Goal: Find specific page/section: Find specific page/section

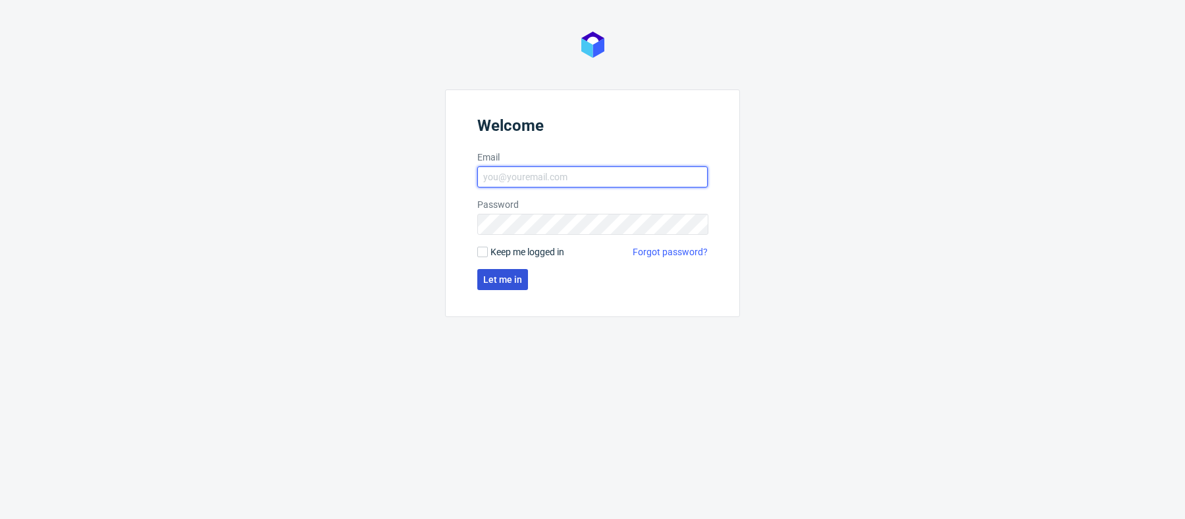
type input "marta.kozlowska@packhelp.com"
click at [506, 276] on span "Let me in" at bounding box center [502, 279] width 39 height 9
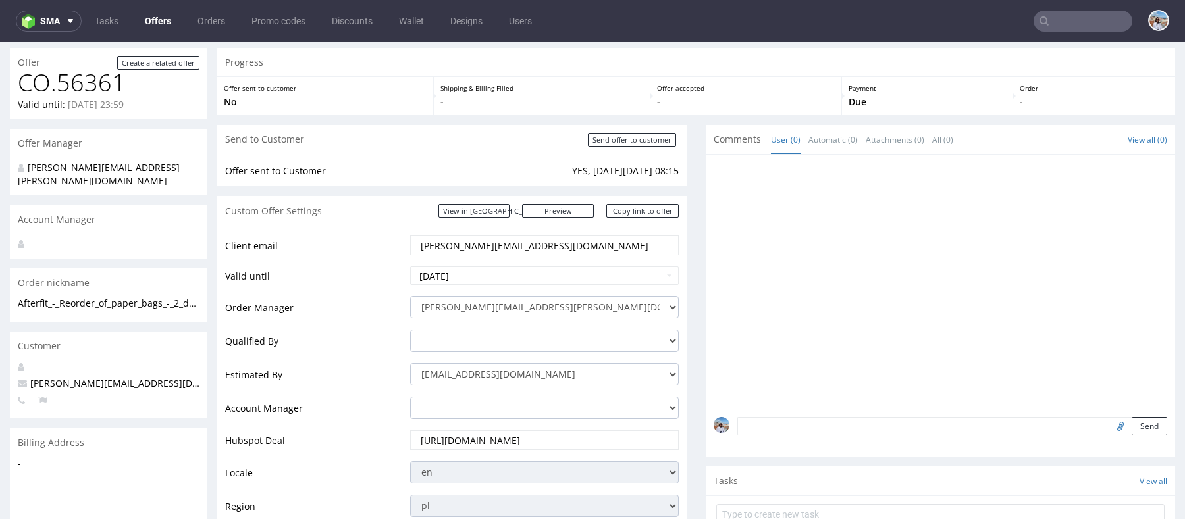
scroll to position [263, 0]
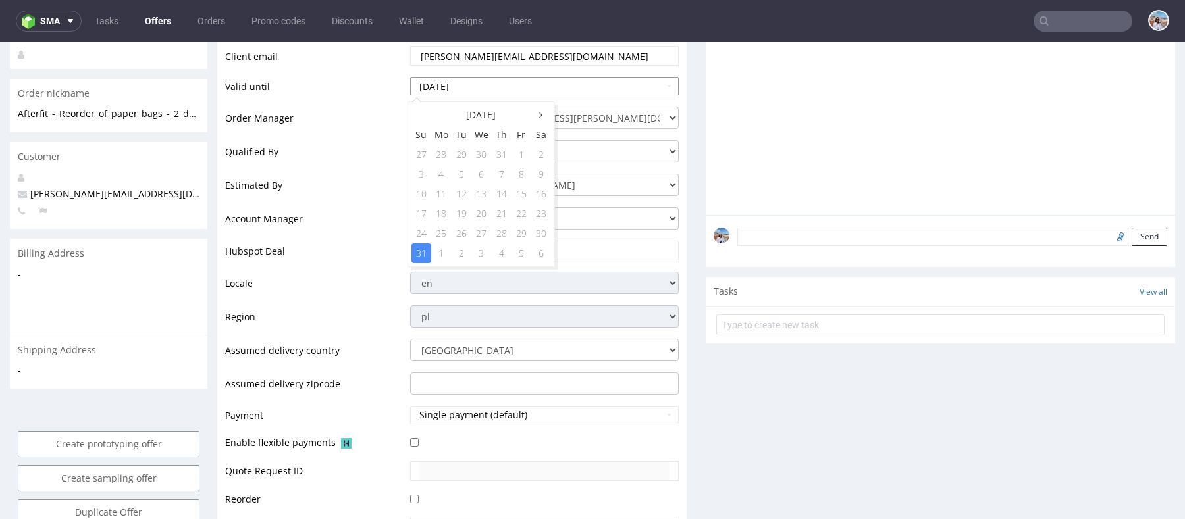
click at [448, 84] on input "2025-08-31" at bounding box center [544, 86] width 269 height 18
click at [540, 115] on icon at bounding box center [540, 115] width 3 height 9
click at [463, 230] on td "30" at bounding box center [462, 234] width 20 height 20
type input "2025-09-30"
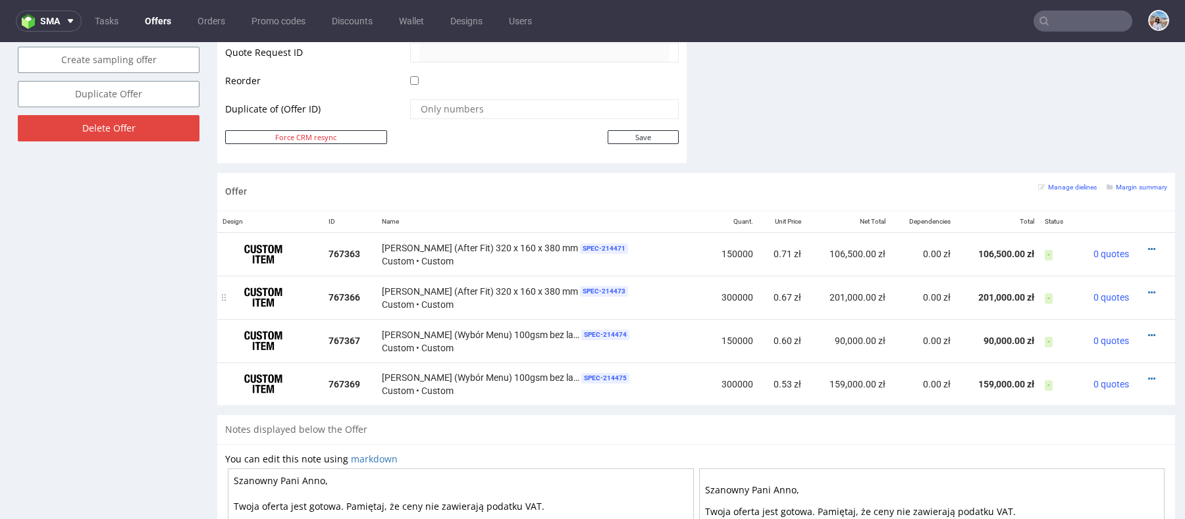
scroll to position [505, 0]
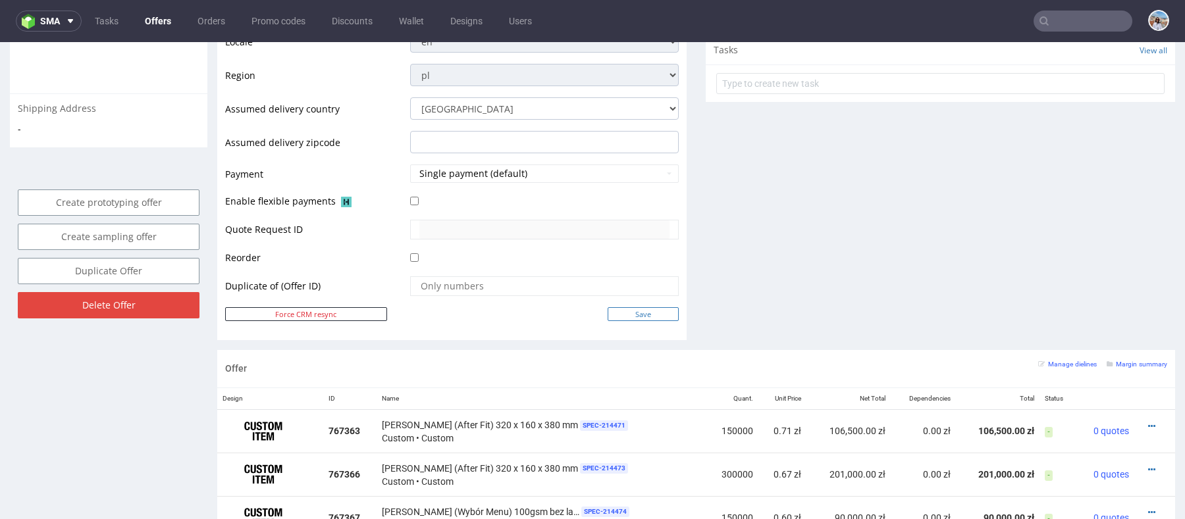
click at [659, 309] on input "Save" at bounding box center [643, 314] width 71 height 14
type input "In progress..."
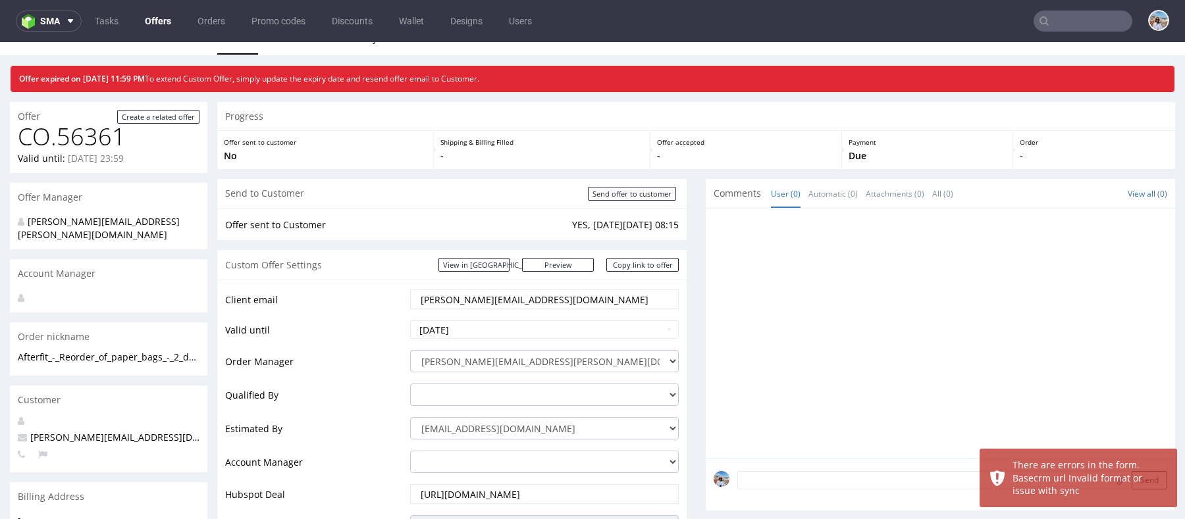
scroll to position [103, 0]
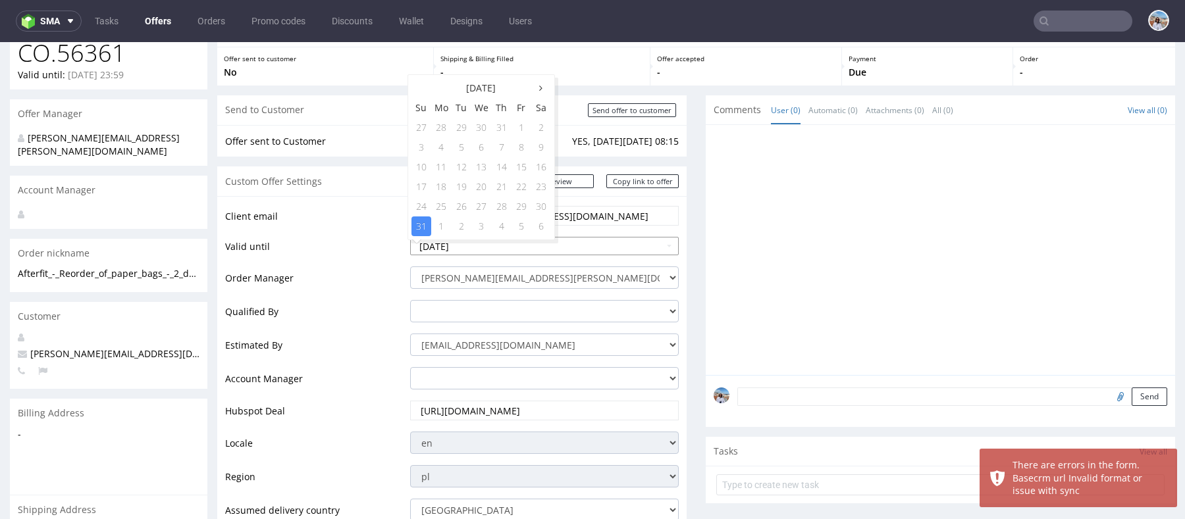
click at [431, 246] on input "[DATE]" at bounding box center [544, 246] width 269 height 18
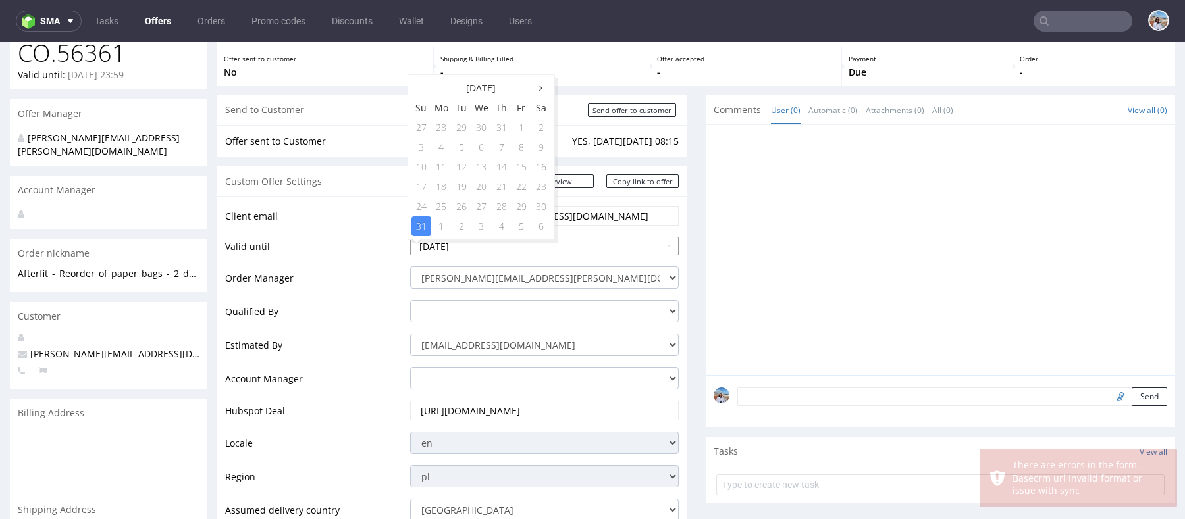
click at [452, 242] on input "[DATE]" at bounding box center [544, 246] width 269 height 18
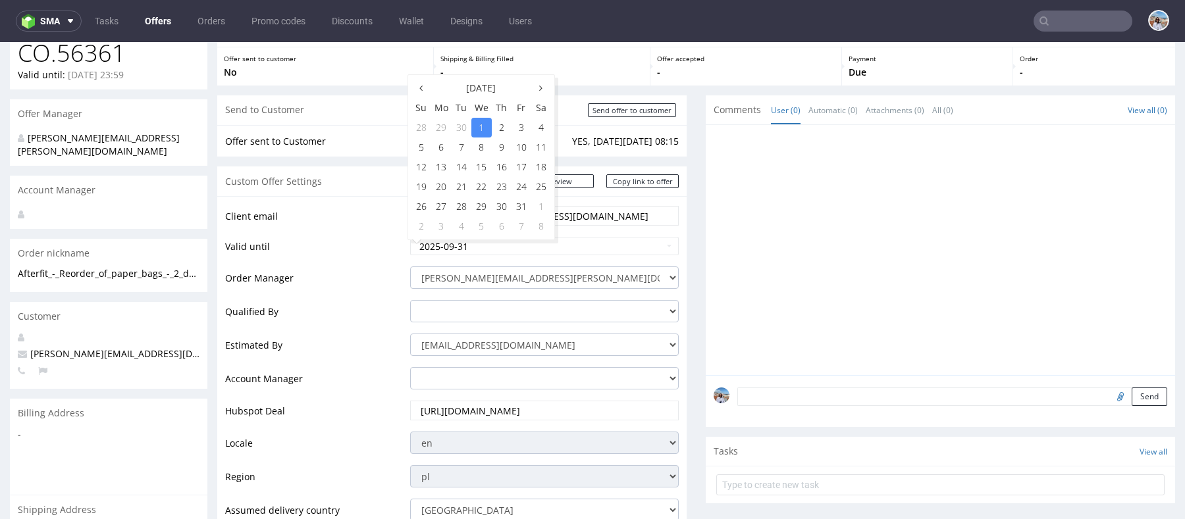
type input "2025-10-01"
click at [375, 290] on td "Order Manager" at bounding box center [316, 282] width 182 height 34
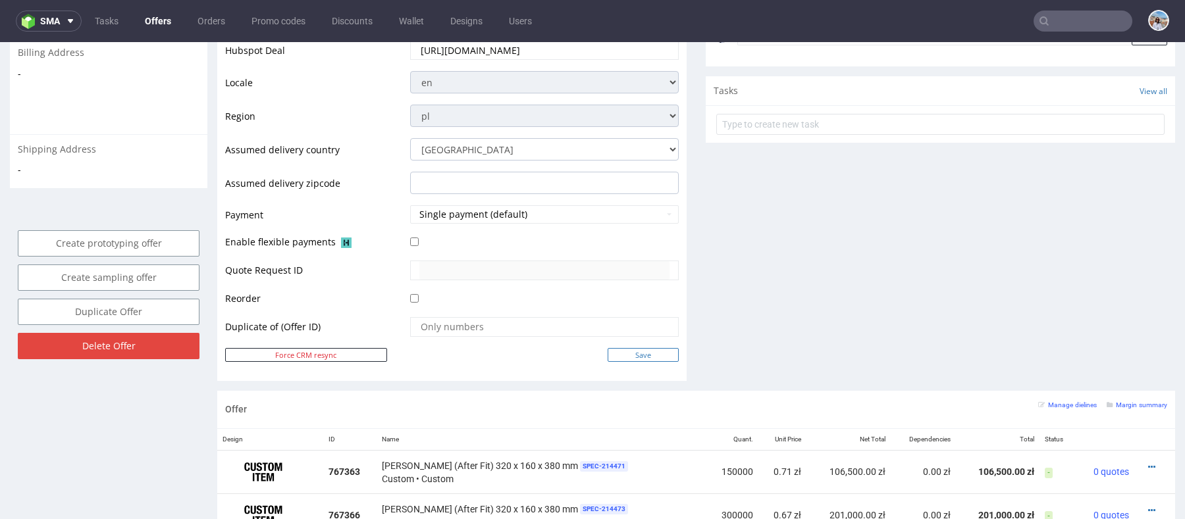
click at [629, 351] on input "Save" at bounding box center [643, 355] width 71 height 14
type input "In progress..."
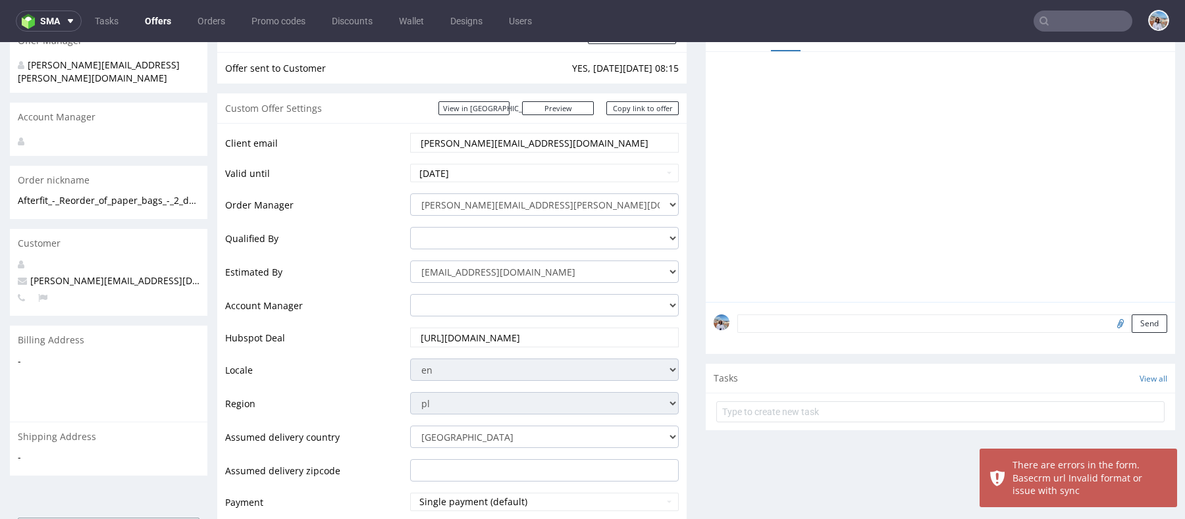
scroll to position [166, 0]
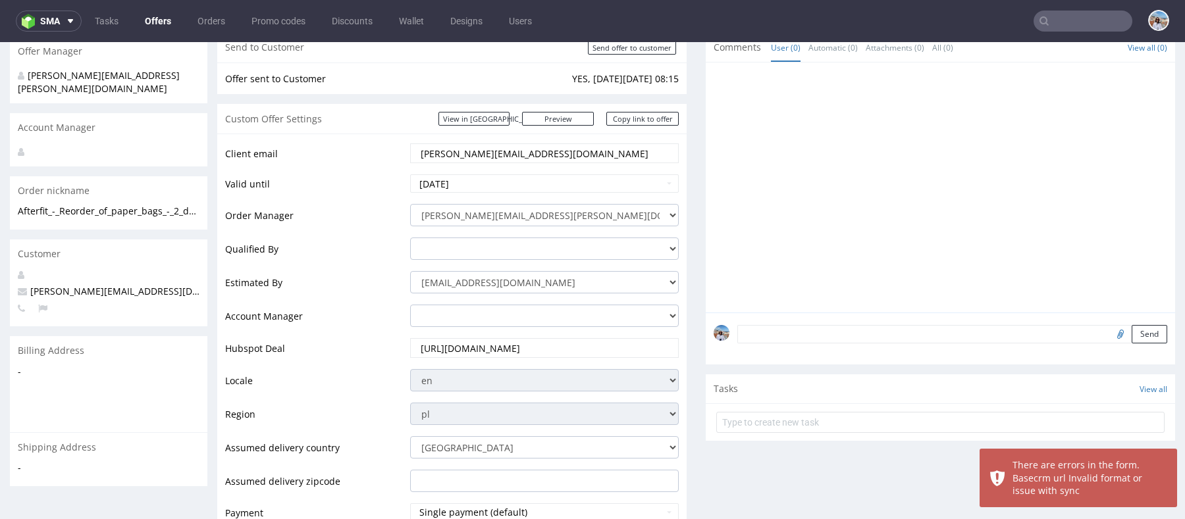
click at [501, 203] on td "monika.pozniak@packhelp.com adrian.grudzien@packhelp.com adrian.margula@packhel…" at bounding box center [543, 220] width 272 height 34
click at [501, 214] on select "monika.pozniak@packhelp.com adrian.grudzien@packhelp.com adrian.margula@packhel…" at bounding box center [544, 215] width 269 height 22
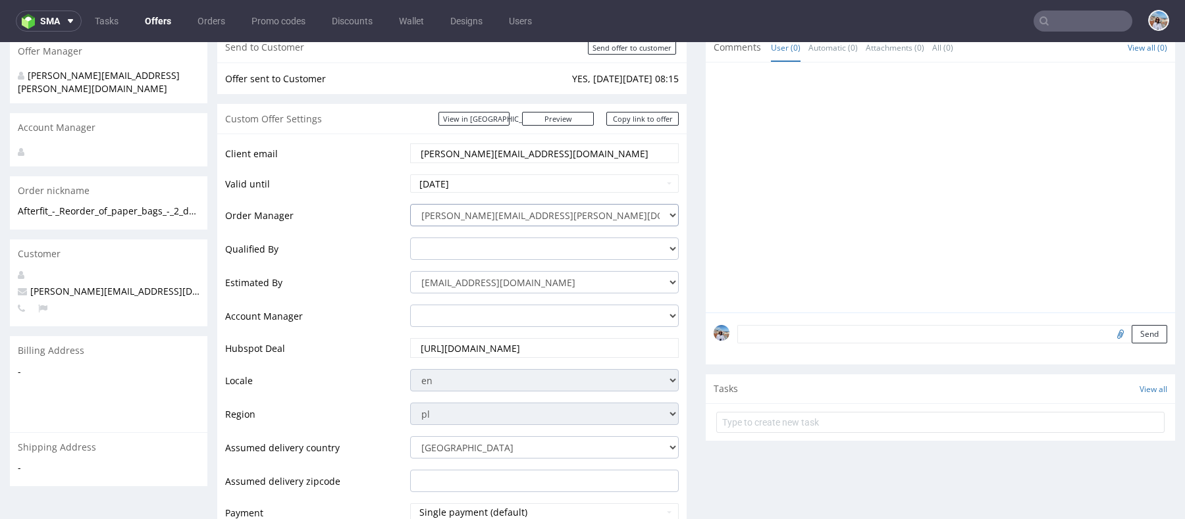
select select "16429659"
click at [410, 204] on select "monika.pozniak@packhelp.com adrian.grudzien@packhelp.com adrian.margula@packhel…" at bounding box center [544, 215] width 269 height 22
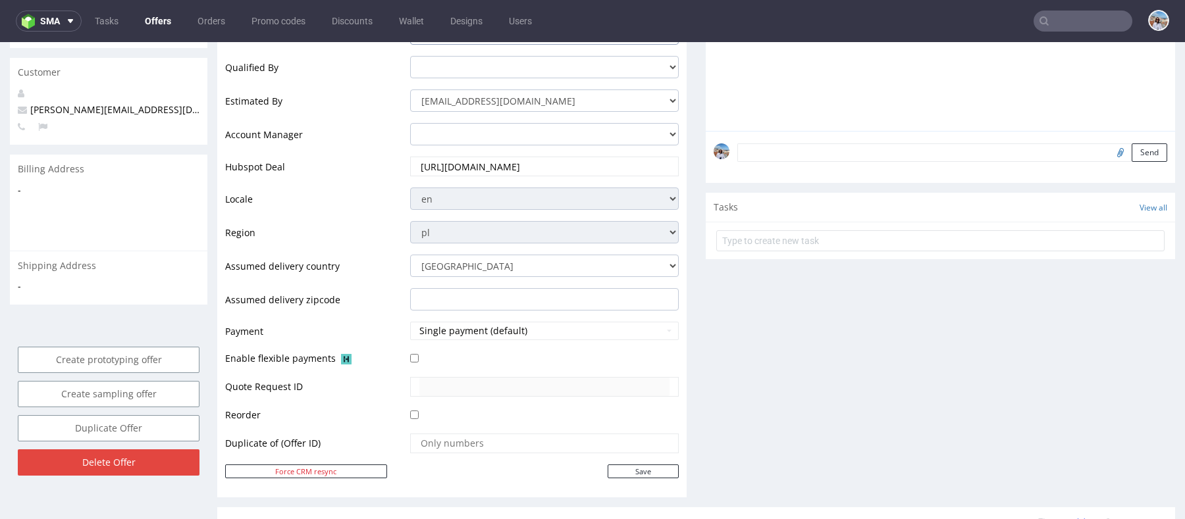
scroll to position [380, 0]
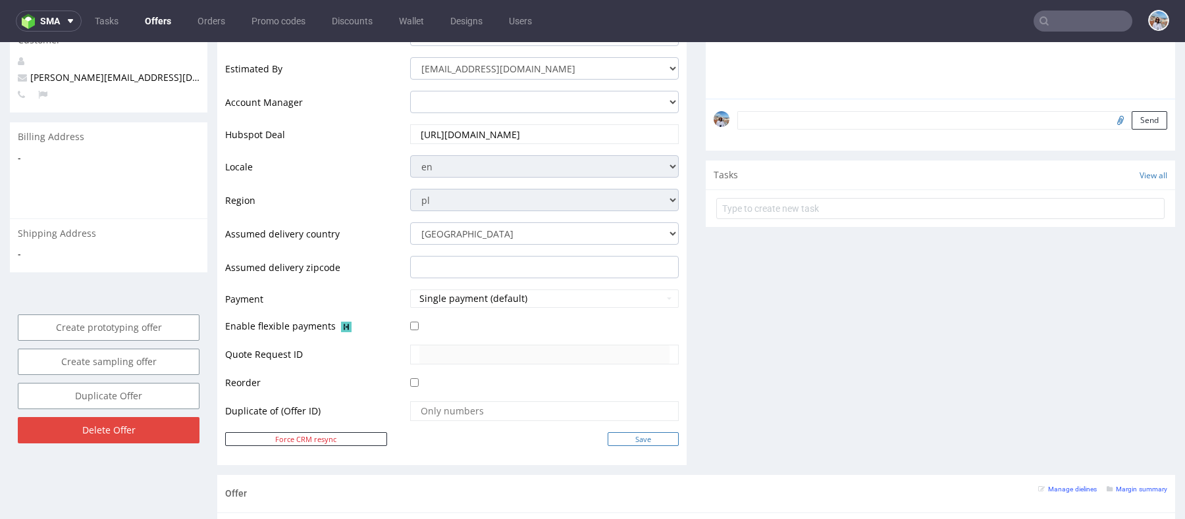
click at [637, 433] on input "Save" at bounding box center [643, 440] width 71 height 14
type input "In progress..."
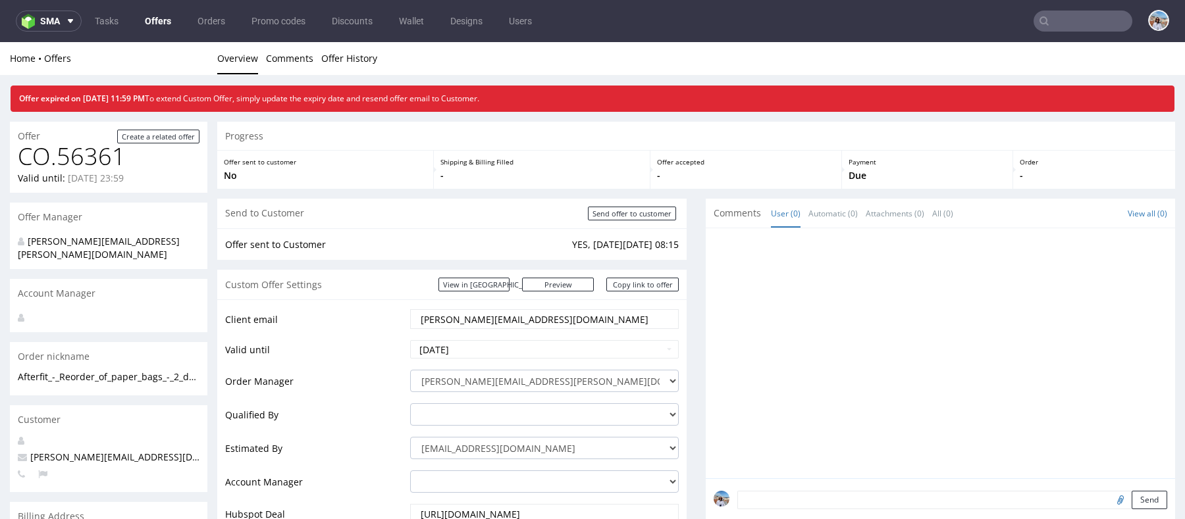
scroll to position [0, 0]
click at [518, 384] on select "monika.pozniak@packhelp.com adrian.grudzien@packhelp.com adrian.margula@packhel…" at bounding box center [544, 381] width 269 height 22
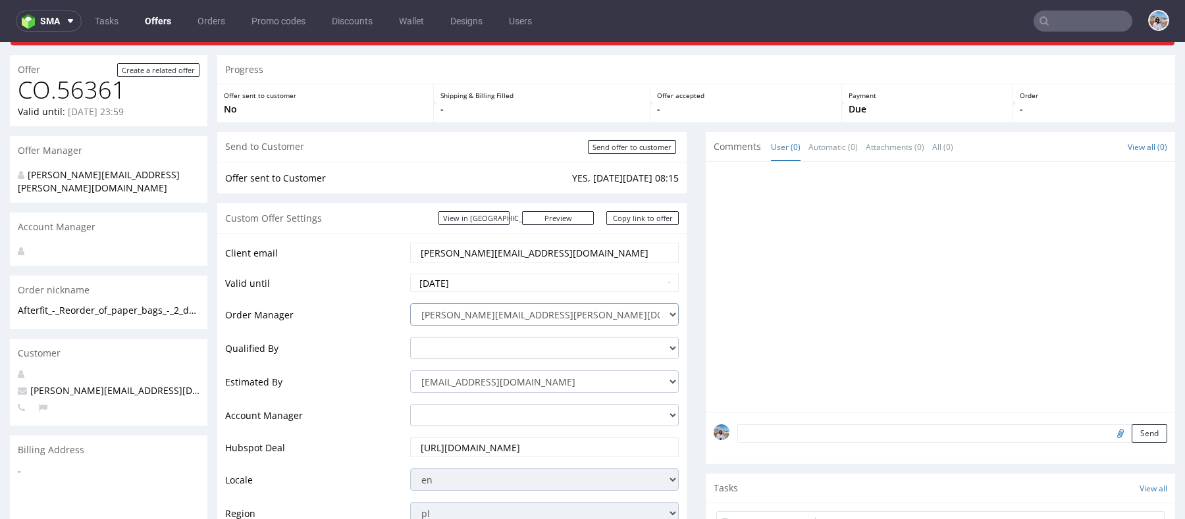
scroll to position [103, 0]
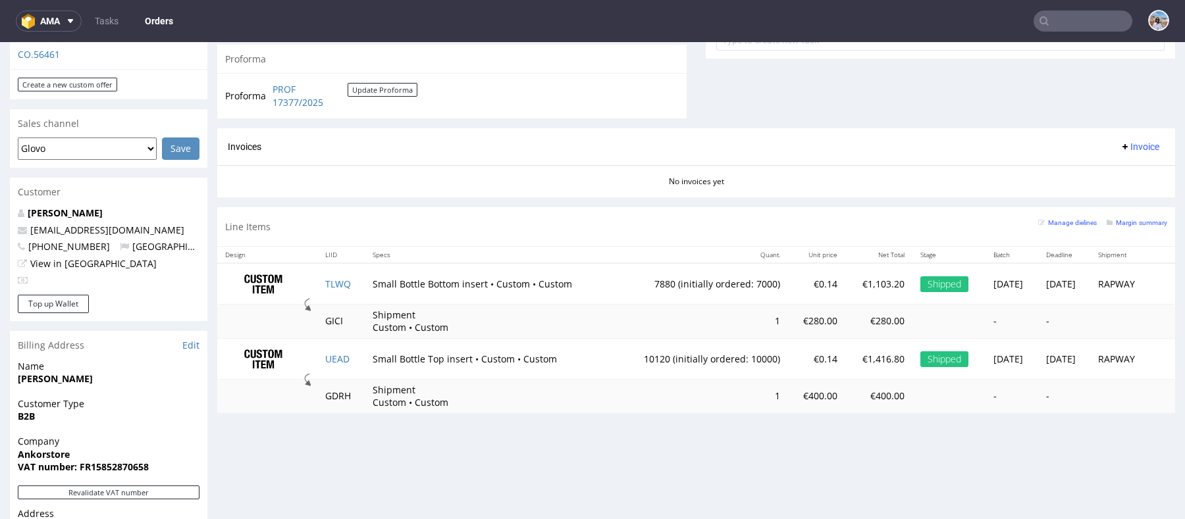
scroll to position [172, 0]
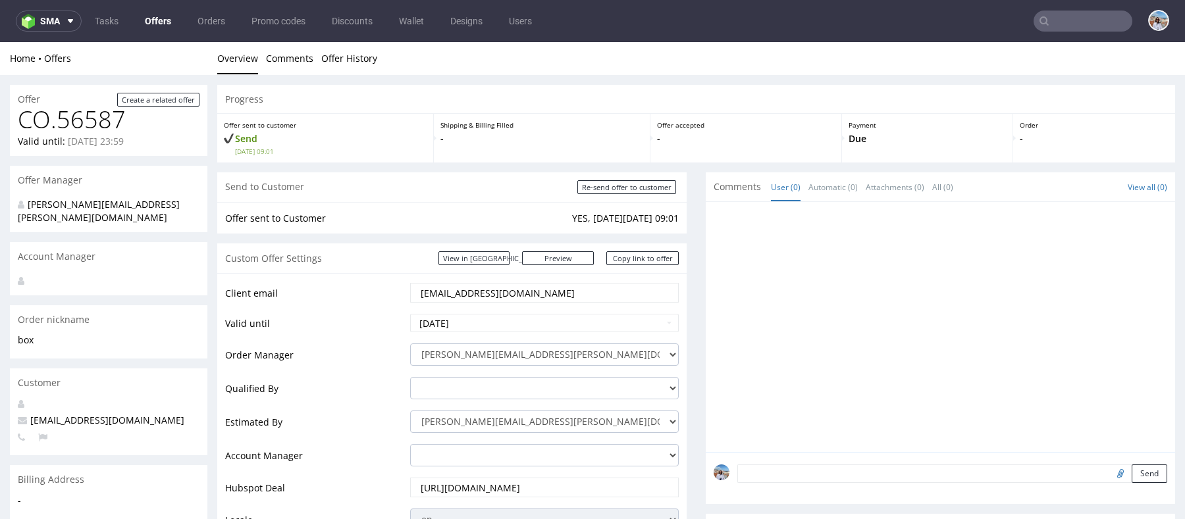
click at [1048, 32] on nav "sma Tasks Offers Orders Promo codes Discounts Wallet Designs Users" at bounding box center [592, 21] width 1185 height 42
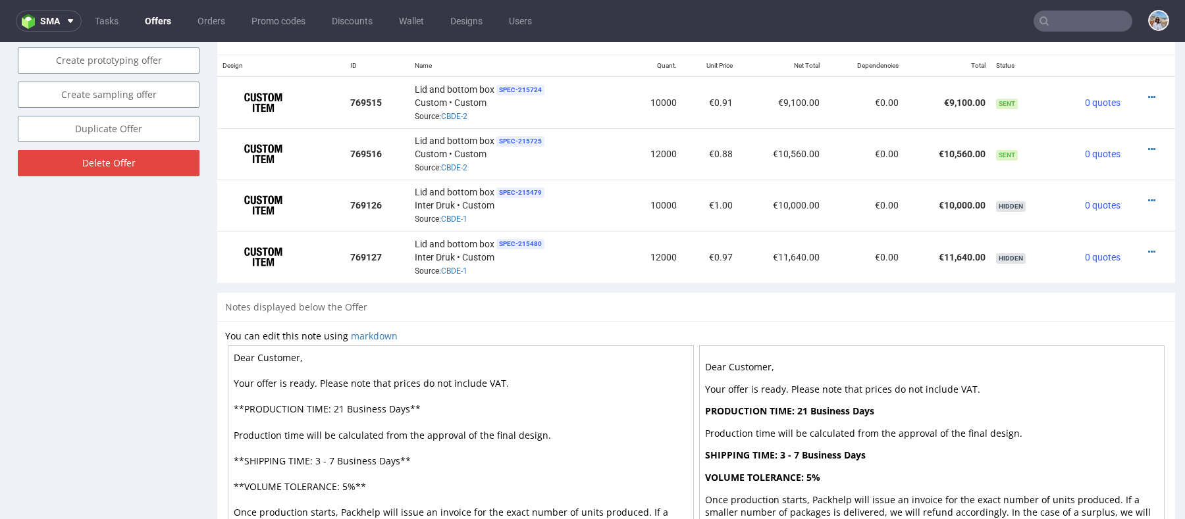
scroll to position [917, 0]
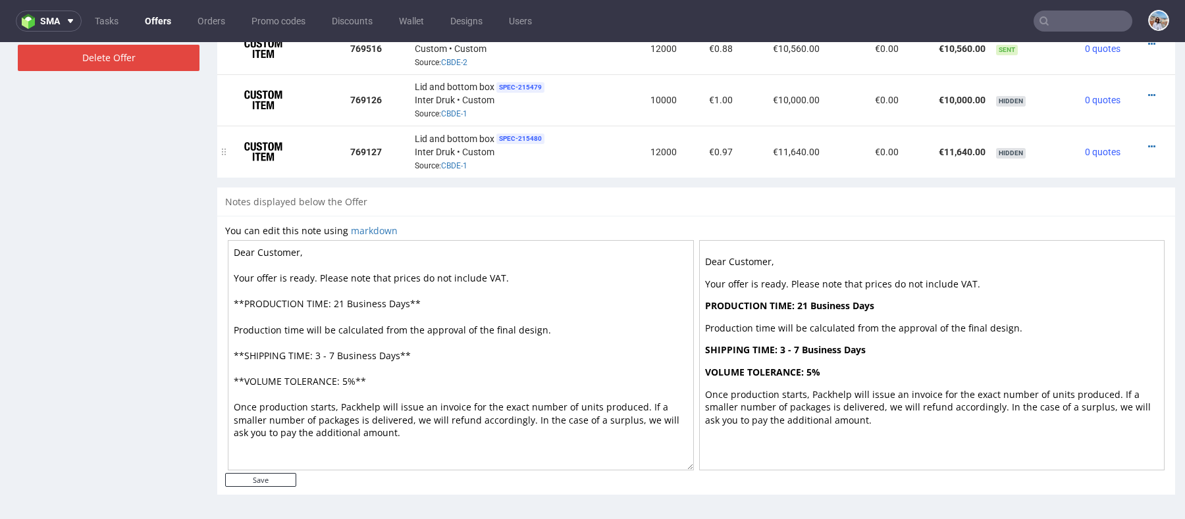
click at [454, 153] on div "Lid and bottom box SPEC- 215480 Inter Druk • Custom Source: CBDE-1" at bounding box center [518, 151] width 207 height 41
click at [456, 161] on link "CBDE-1" at bounding box center [454, 165] width 26 height 9
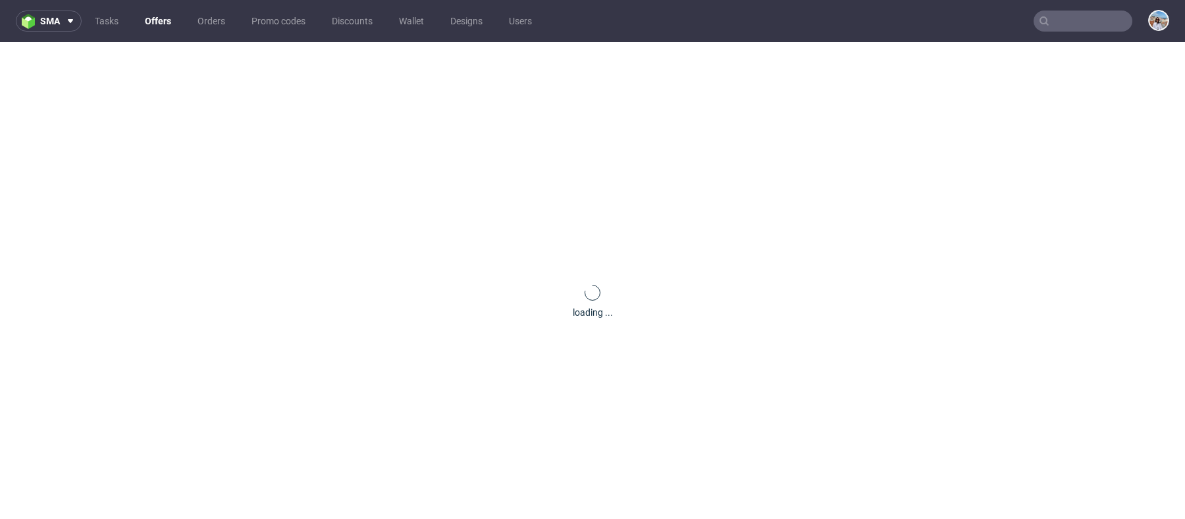
click at [1053, 28] on input "text" at bounding box center [1083, 21] width 99 height 21
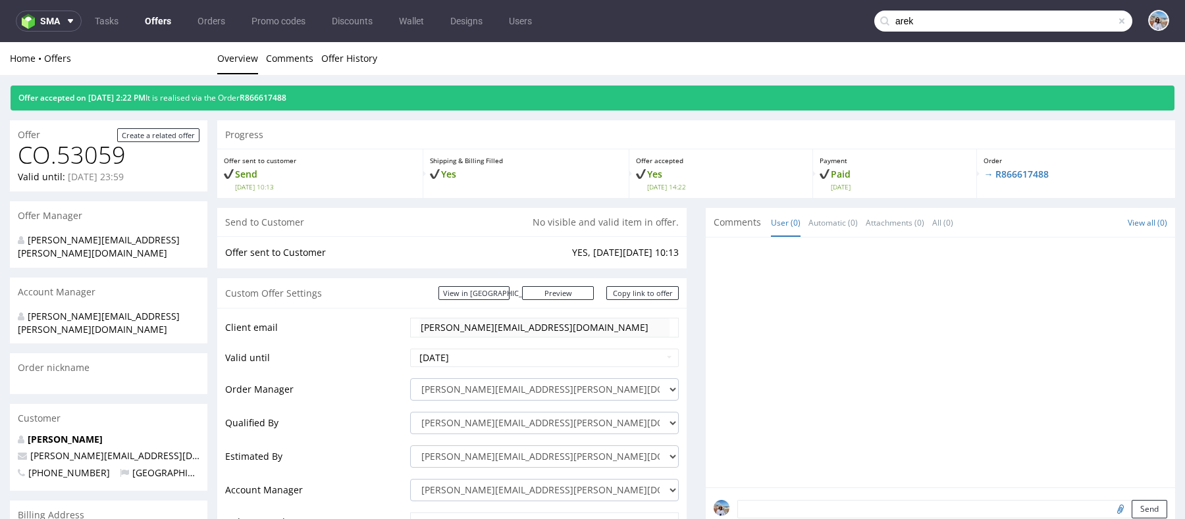
type input "arek"
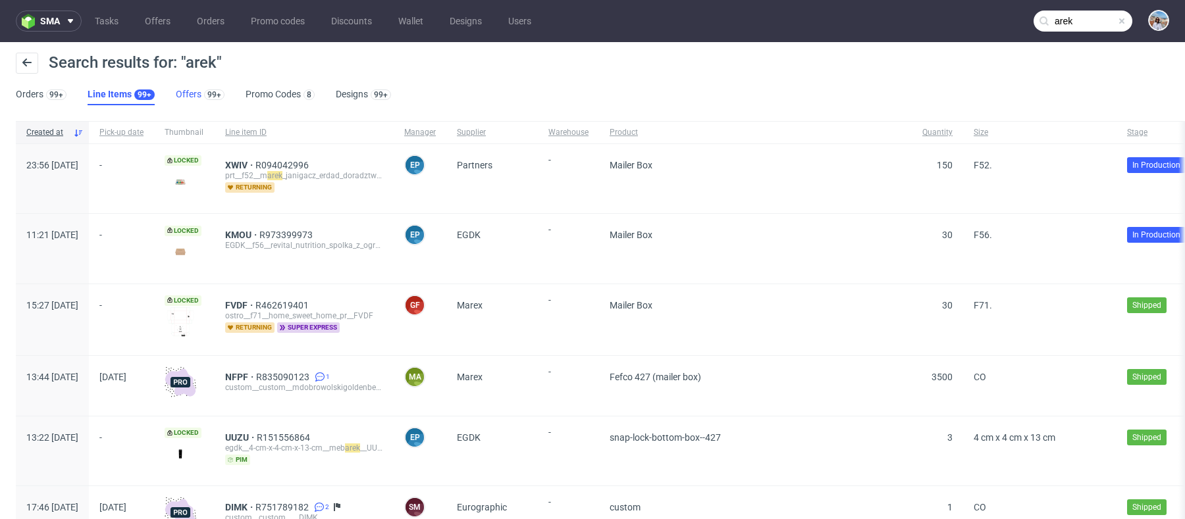
click at [195, 96] on link "Offers 99+" at bounding box center [200, 94] width 49 height 21
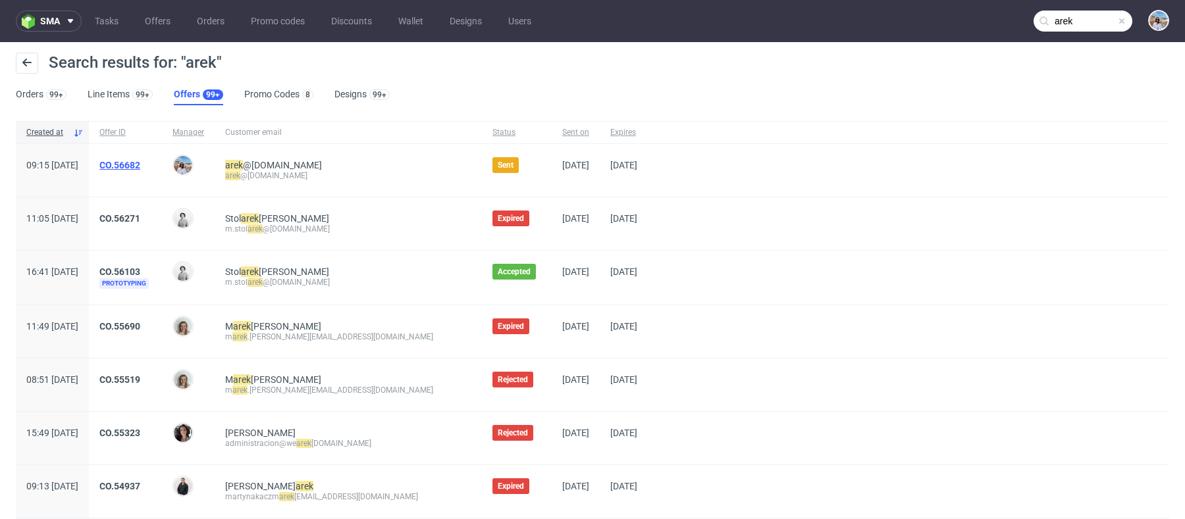
click at [140, 160] on link "CO.56682" at bounding box center [119, 165] width 41 height 11
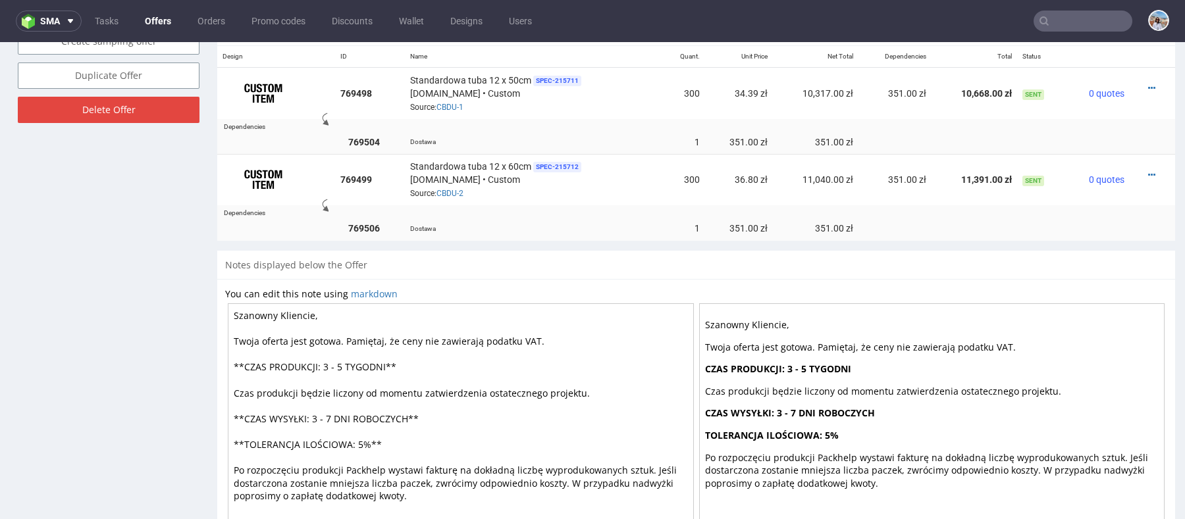
scroll to position [741, 0]
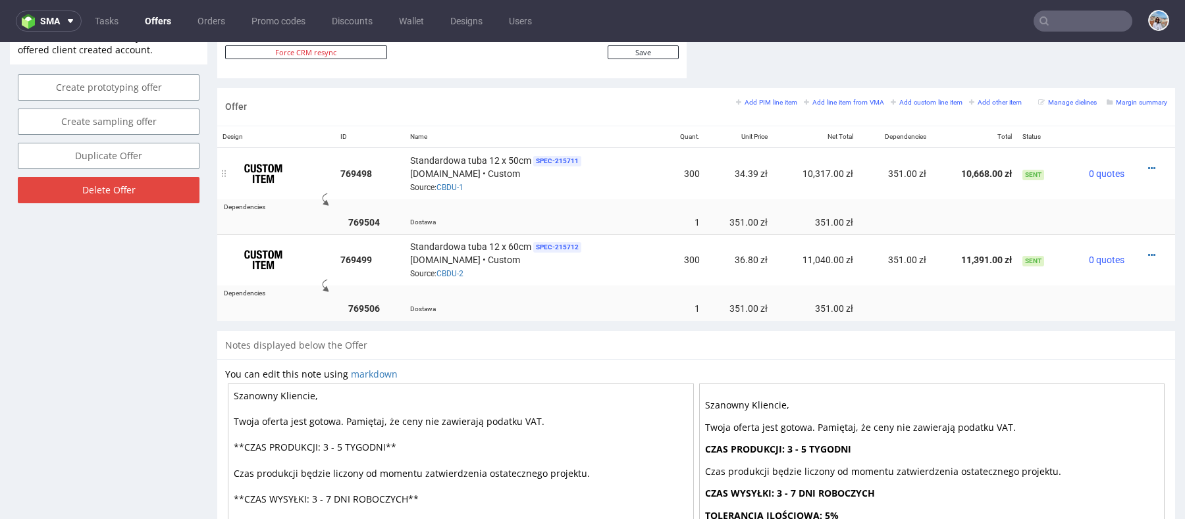
click at [455, 179] on div "Standardowa tuba 12 x 50cm SPEC- 215711 Tuby.com.pl • Custom Source: CBDU-1" at bounding box center [533, 173] width 247 height 41
click at [455, 183] on link "CBDU-1" at bounding box center [449, 187] width 27 height 9
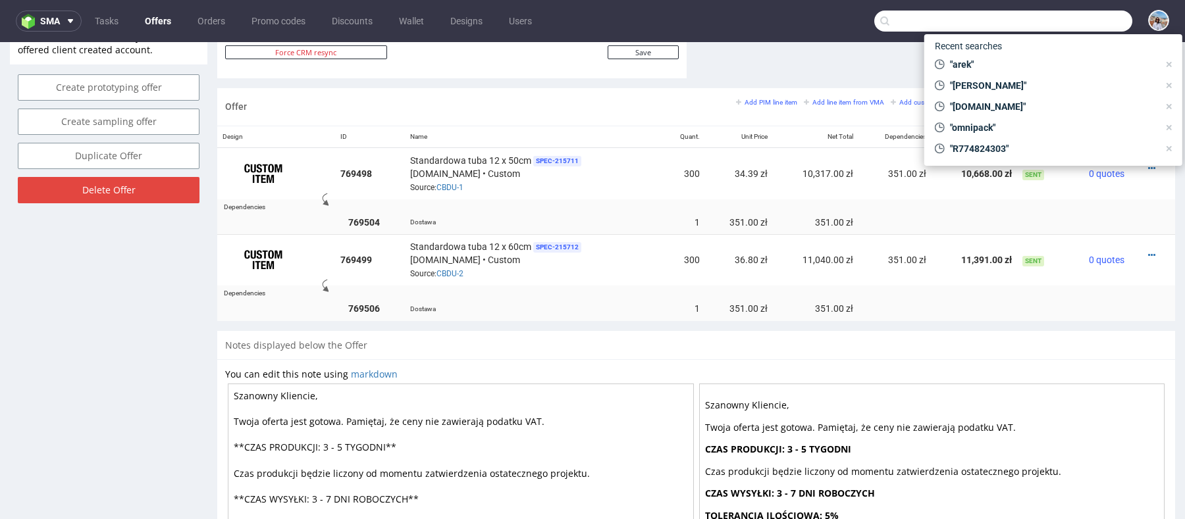
click at [1066, 22] on input "text" at bounding box center [1003, 21] width 258 height 21
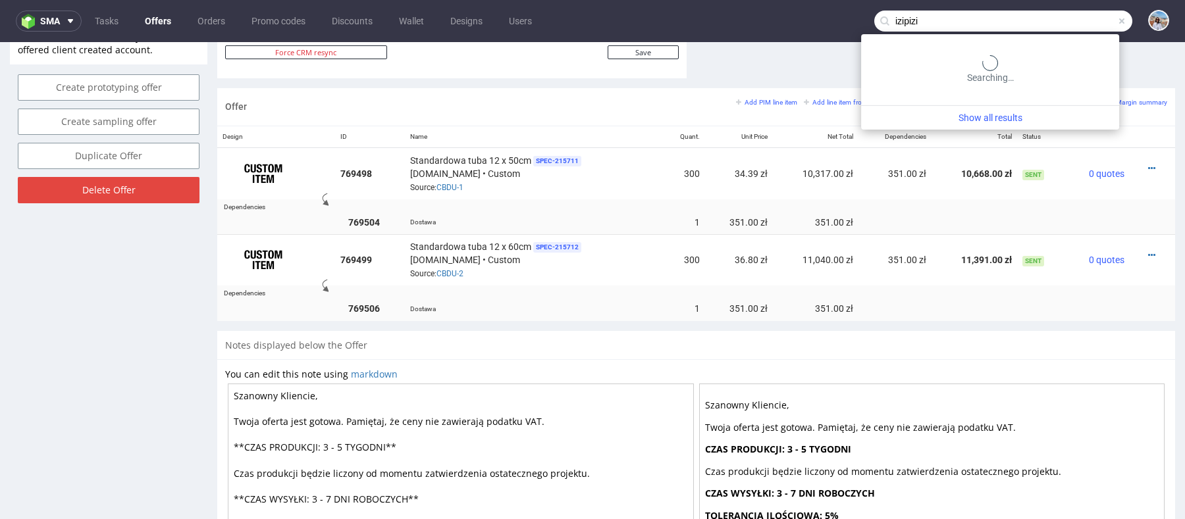
type input "izipizi"
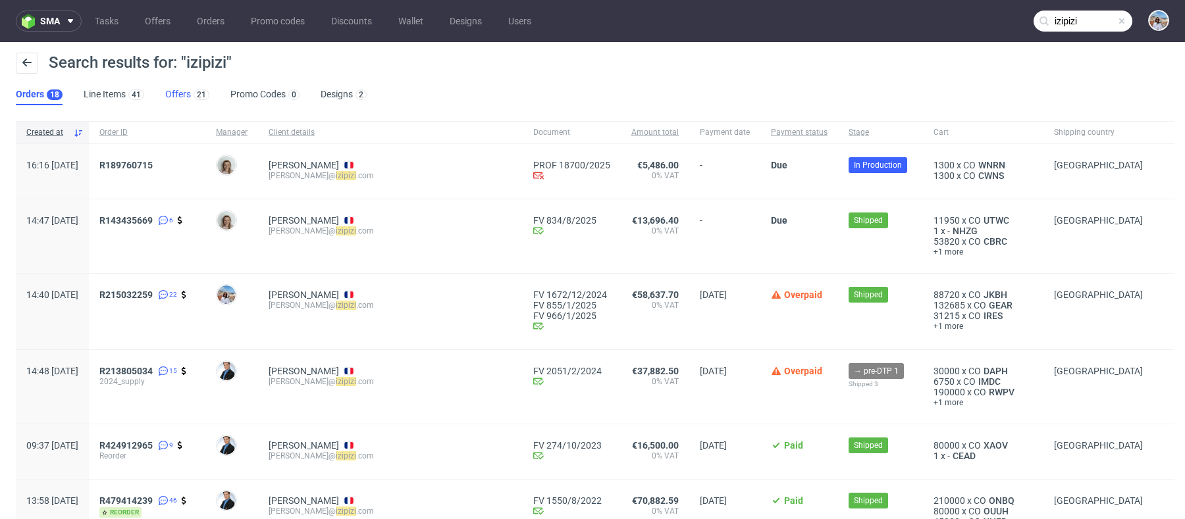
click at [176, 95] on link "Offers 21" at bounding box center [187, 94] width 44 height 21
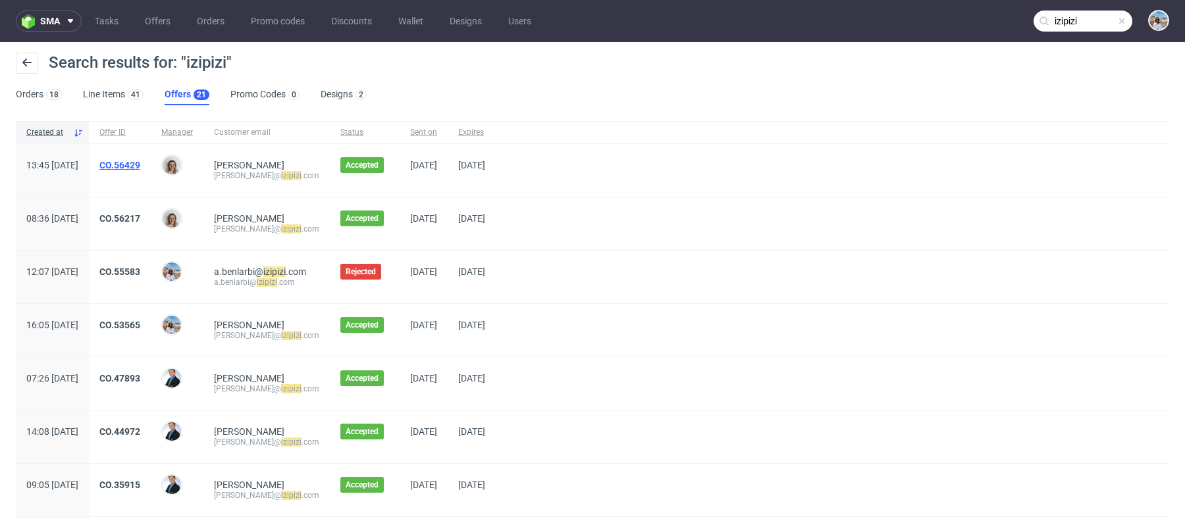
click at [140, 162] on link "CO.56429" at bounding box center [119, 165] width 41 height 11
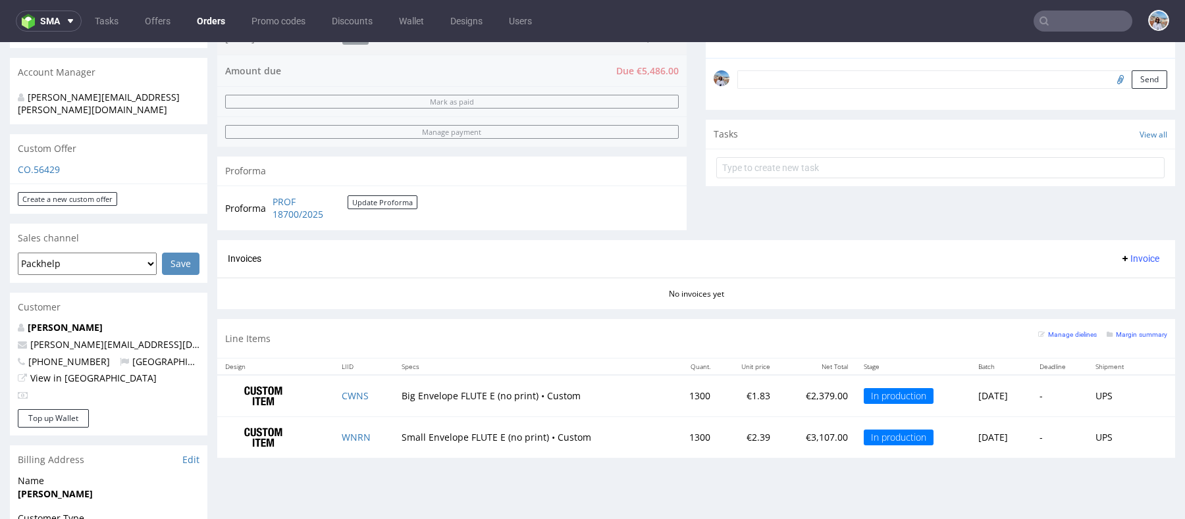
scroll to position [308, 0]
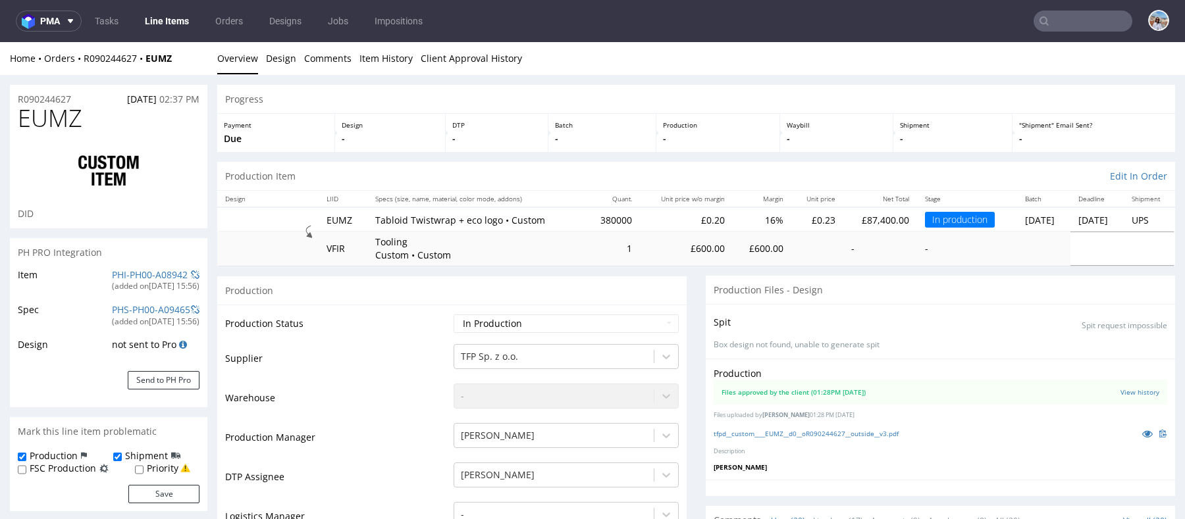
drag, startPoint x: 358, startPoint y: 218, endPoint x: 489, endPoint y: 223, distance: 131.1
click at [489, 223] on td "Tabloid Twistwrap + eco logo • Custom" at bounding box center [475, 219] width 217 height 24
drag, startPoint x: 489, startPoint y: 223, endPoint x: 346, endPoint y: 222, distance: 143.5
click at [346, 222] on tr "EUMZ Tabloid Twistwrap + eco logo • Custom 380000 £0.20 16% £0.23 £87,400.00 In…" at bounding box center [696, 219] width 958 height 24
copy tr "Tabloid Twistwrap + eco logo"
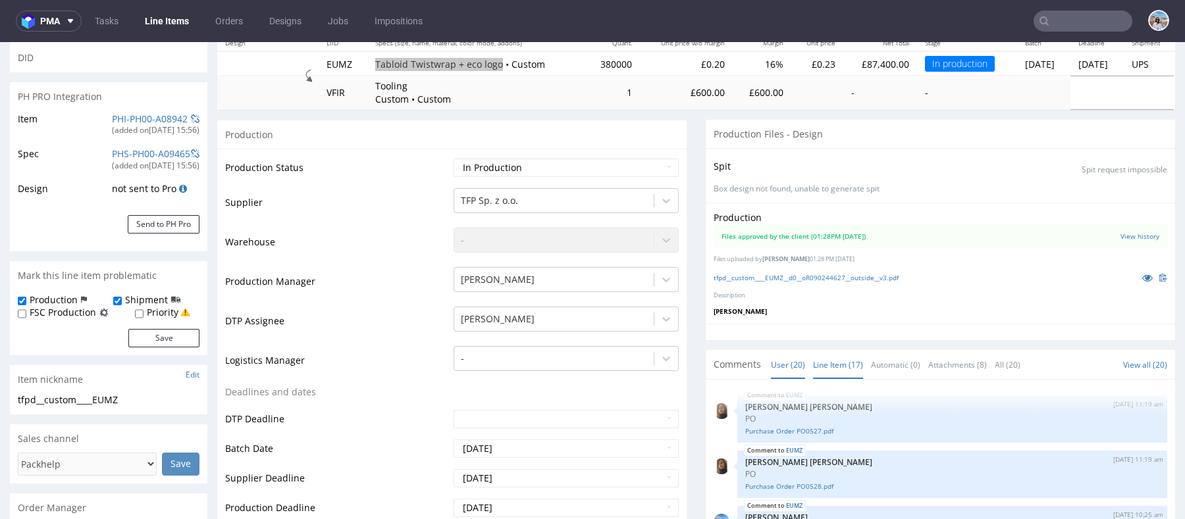
scroll to position [214, 0]
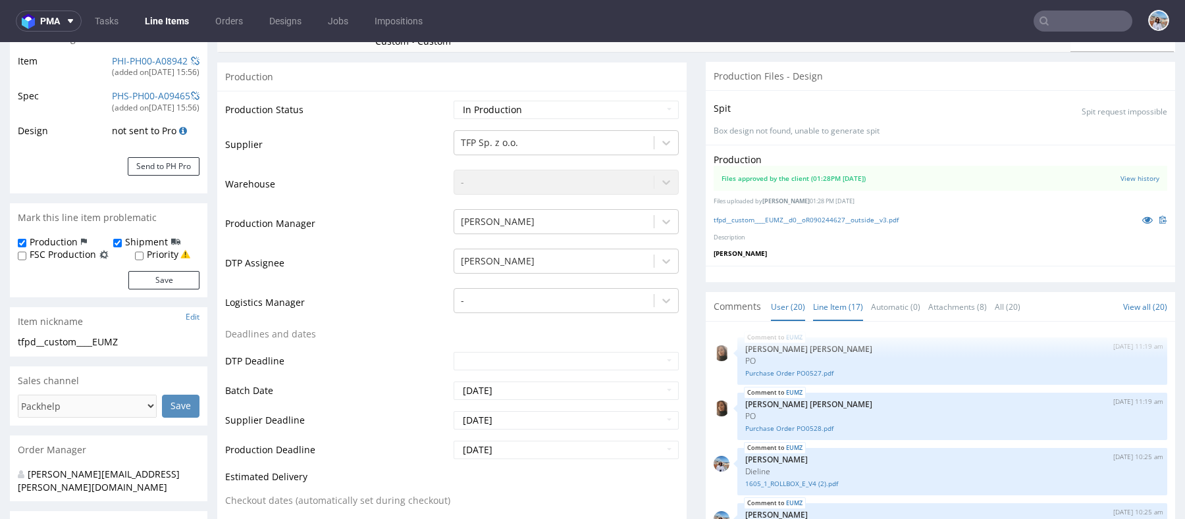
click at [834, 303] on link "Line Item (17)" at bounding box center [838, 307] width 50 height 28
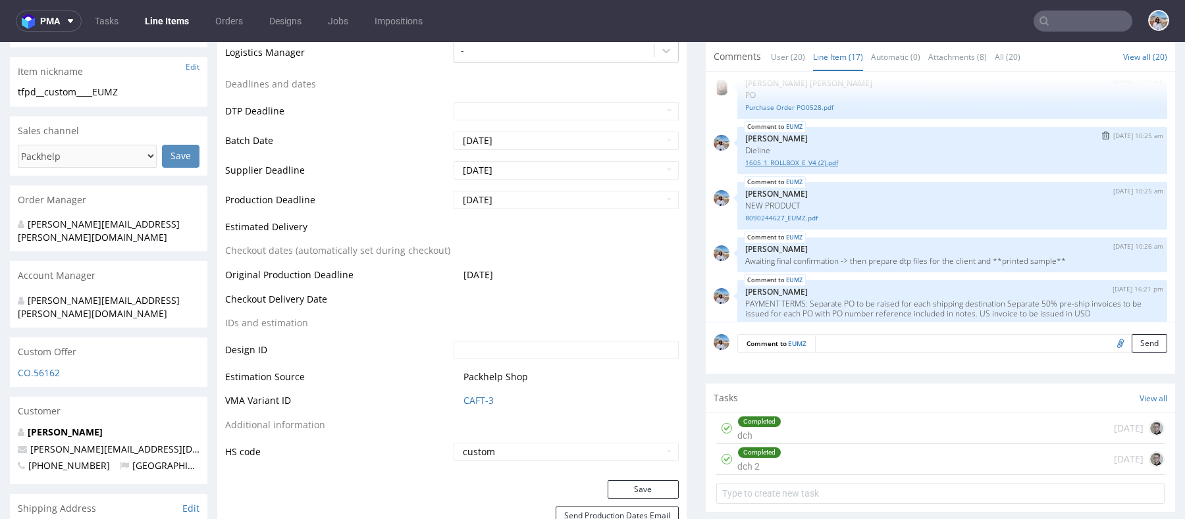
scroll to position [0, 0]
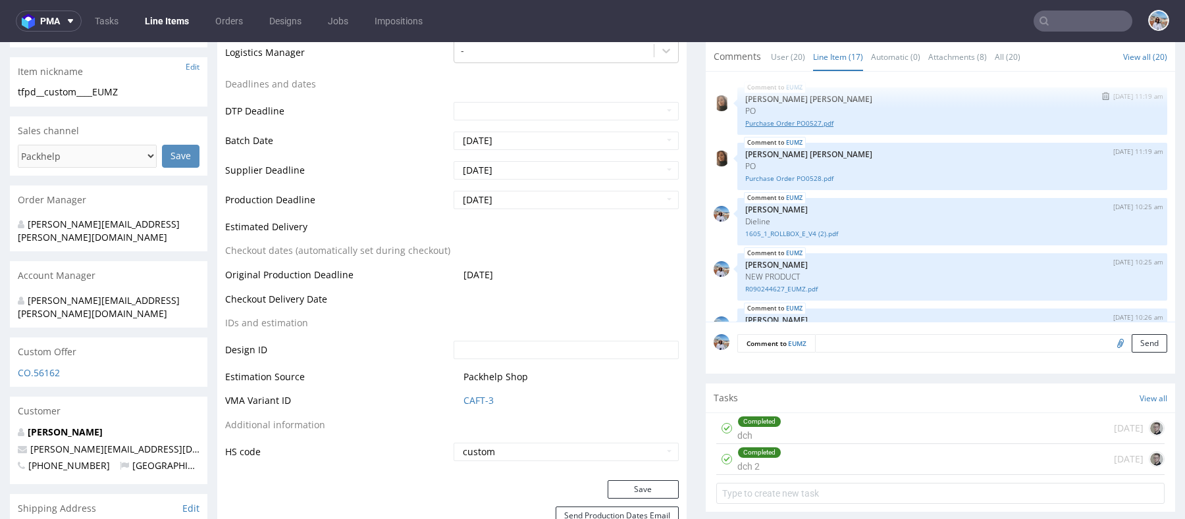
click at [801, 126] on link "Purchase Order PO0527.pdf" at bounding box center [952, 123] width 414 height 10
click at [799, 175] on link "Purchase Order PO0528.pdf" at bounding box center [952, 179] width 414 height 10
